Goal: Navigation & Orientation: Find specific page/section

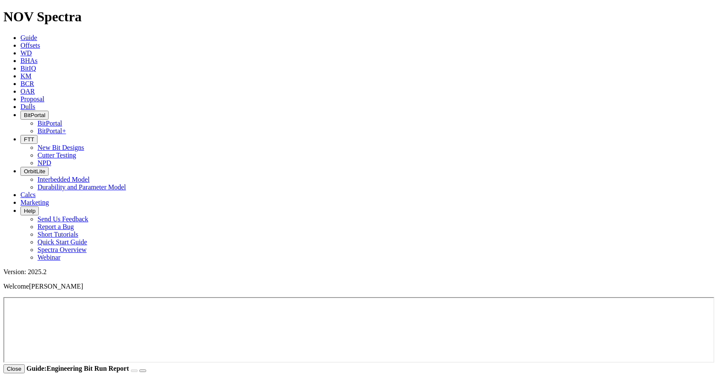
click at [45, 112] on span "BitPortal" at bounding box center [34, 115] width 21 height 6
click at [62, 120] on link "BitPortal" at bounding box center [49, 123] width 25 height 7
click at [24, 112] on icon "button" at bounding box center [24, 115] width 0 height 6
click at [62, 120] on link "BitPortal" at bounding box center [49, 123] width 25 height 7
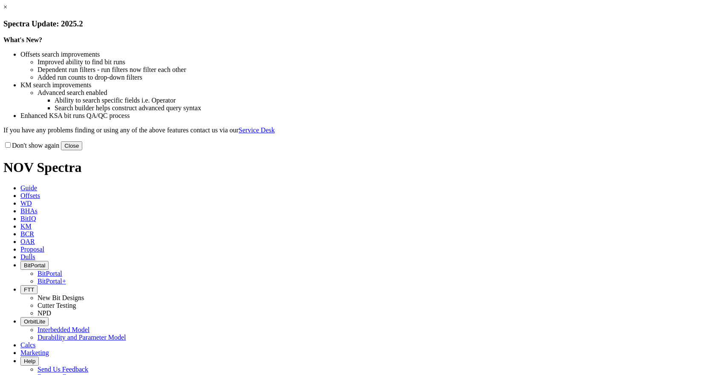
click at [82, 150] on button "Close" at bounding box center [71, 145] width 21 height 9
